Goal: Find specific page/section: Find specific page/section

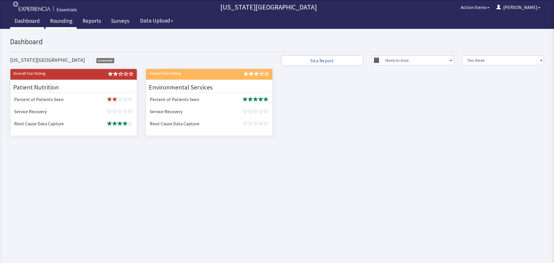
click at [68, 22] on link "Rounding" at bounding box center [61, 21] width 31 height 14
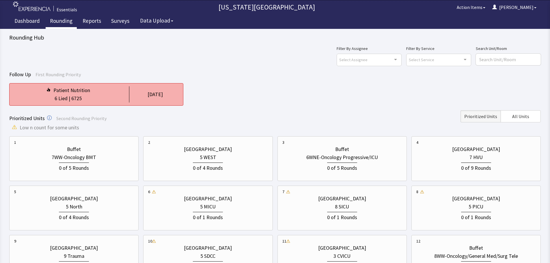
click at [118, 100] on div "6 Lied | 6725" at bounding box center [68, 98] width 108 height 8
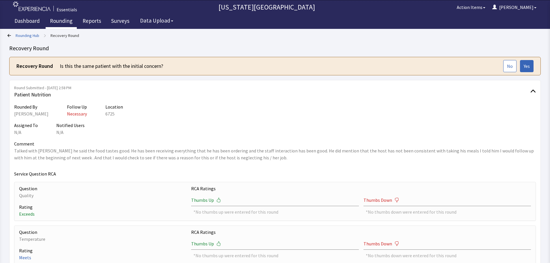
click at [71, 23] on link "Rounding" at bounding box center [61, 21] width 31 height 14
